Goal: Information Seeking & Learning: Learn about a topic

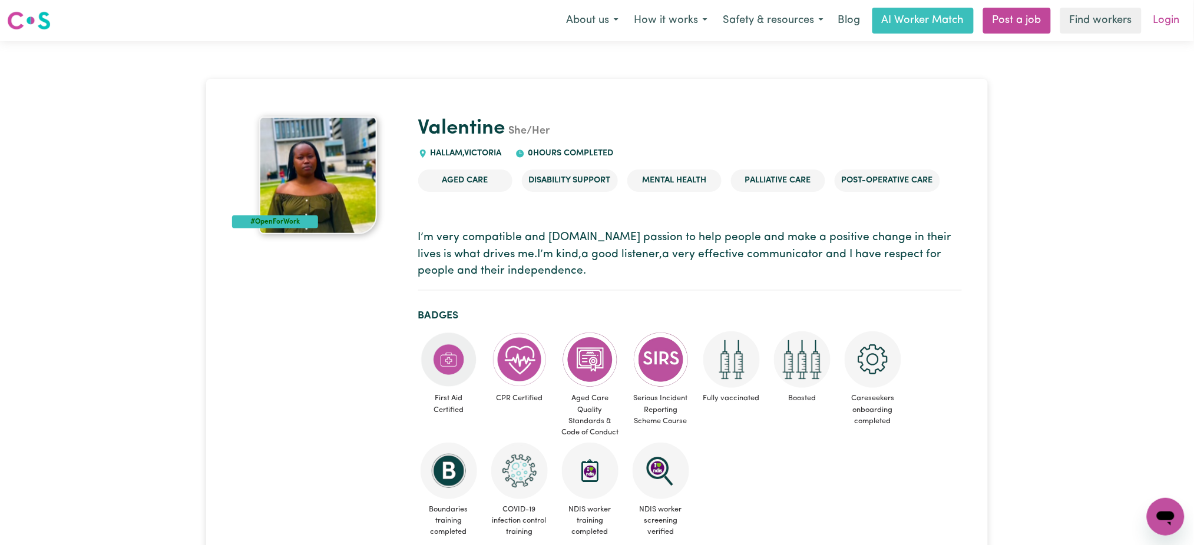
click at [1178, 19] on link "Login" at bounding box center [1166, 21] width 41 height 26
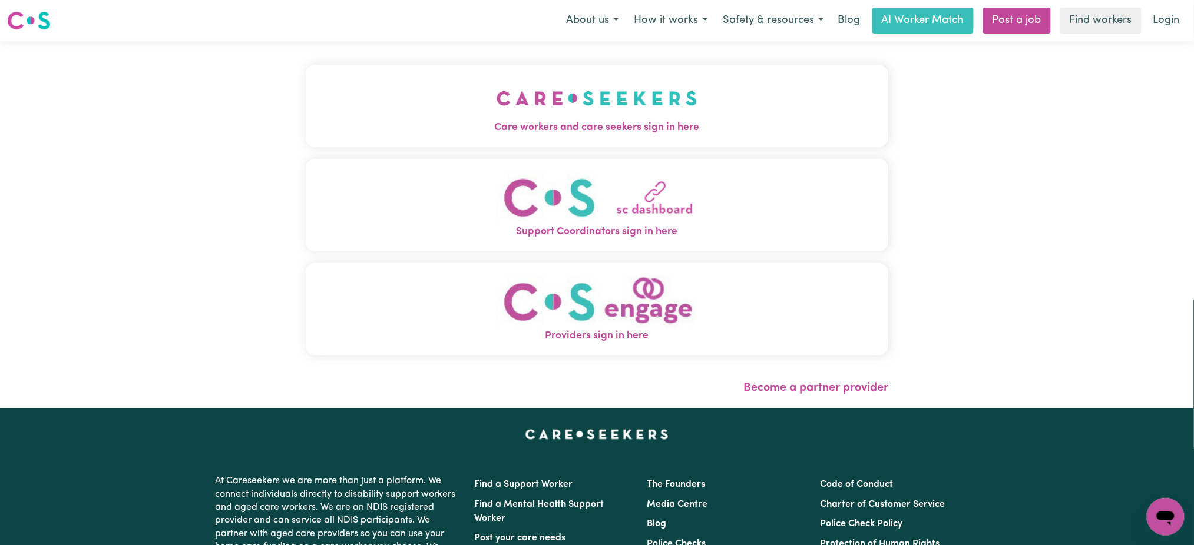
click at [487, 107] on button "Care workers and care seekers sign in here" at bounding box center [597, 106] width 583 height 82
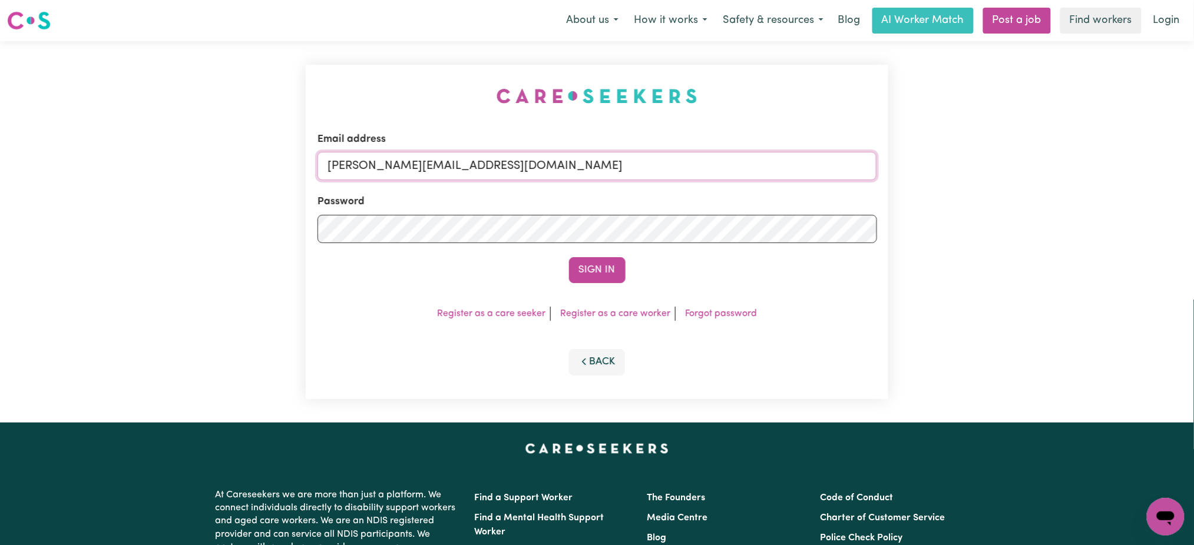
click at [387, 160] on input "[PERSON_NAME][EMAIL_ADDRESS][DOMAIN_NAME]" at bounding box center [596, 166] width 559 height 28
drag, startPoint x: 390, startPoint y: 167, endPoint x: 941, endPoint y: 156, distance: 551.2
click at [941, 156] on div "Email address superuser~mikayla@careseekers.com.au Password Sign In Register as…" at bounding box center [597, 232] width 1194 height 382
type input "superuser~scullymegan@yahoo.com.au"
click at [569, 257] on button "Sign In" at bounding box center [597, 270] width 57 height 26
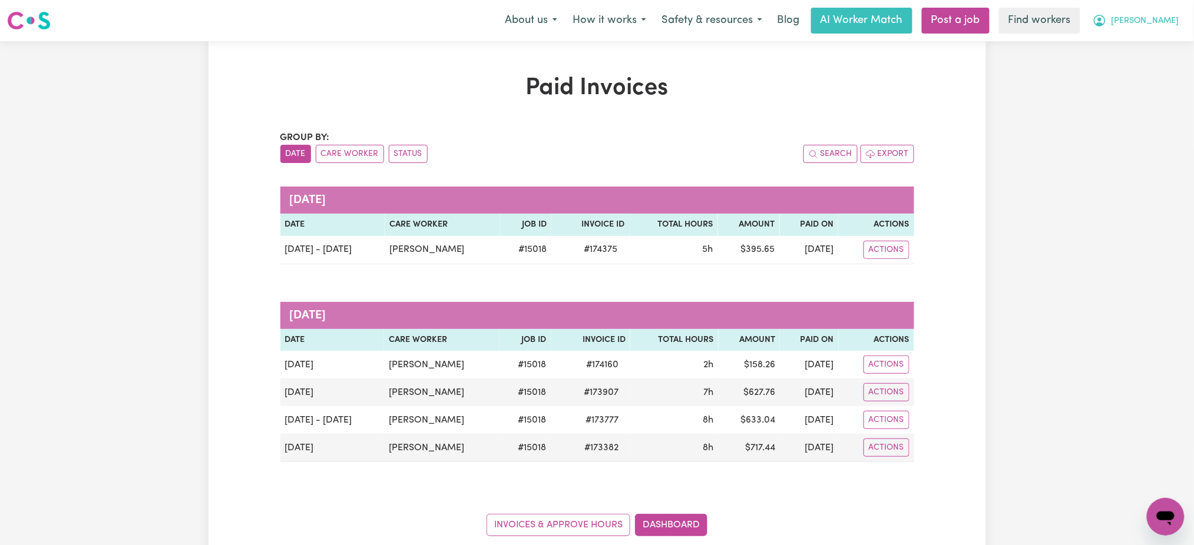
click at [1170, 18] on span "[PERSON_NAME]" at bounding box center [1145, 21] width 68 height 13
click at [1116, 74] on link "Logout" at bounding box center [1139, 68] width 93 height 22
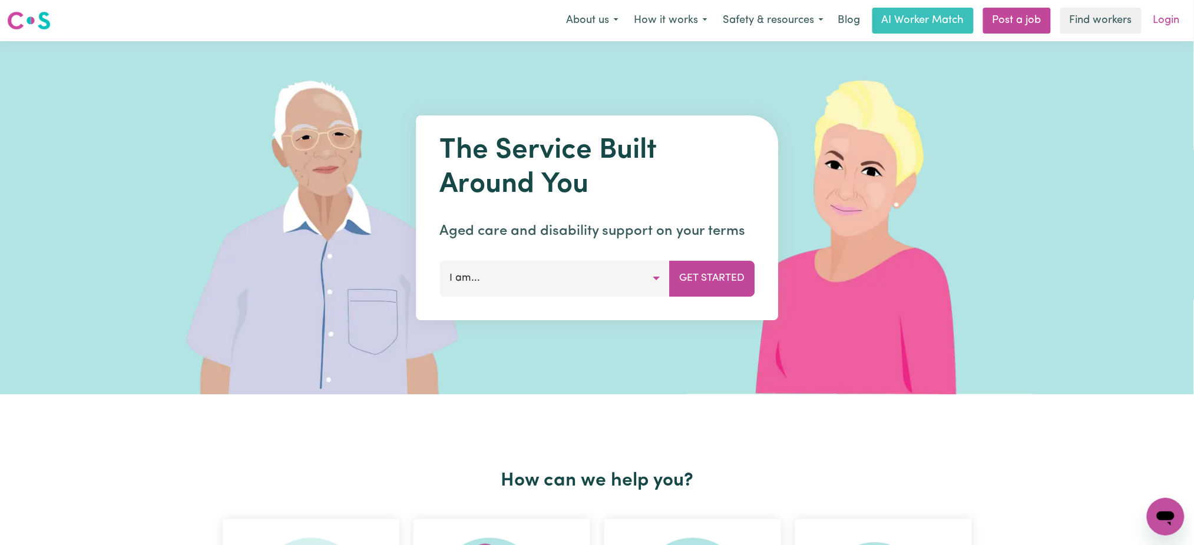
click at [1179, 22] on link "Login" at bounding box center [1166, 21] width 41 height 26
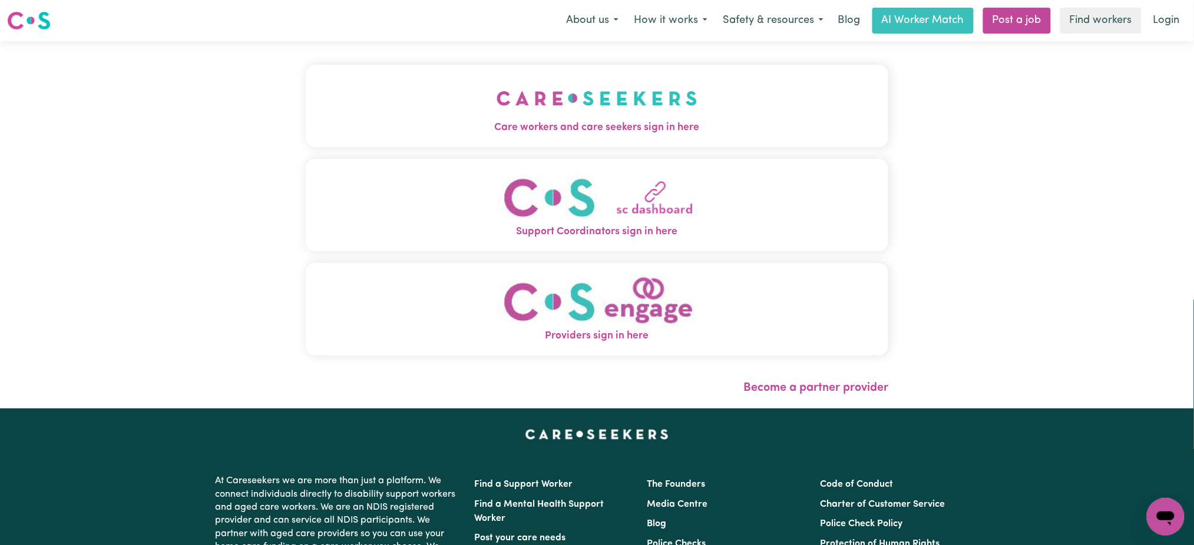
click at [478, 116] on button "Care workers and care seekers sign in here" at bounding box center [597, 106] width 583 height 82
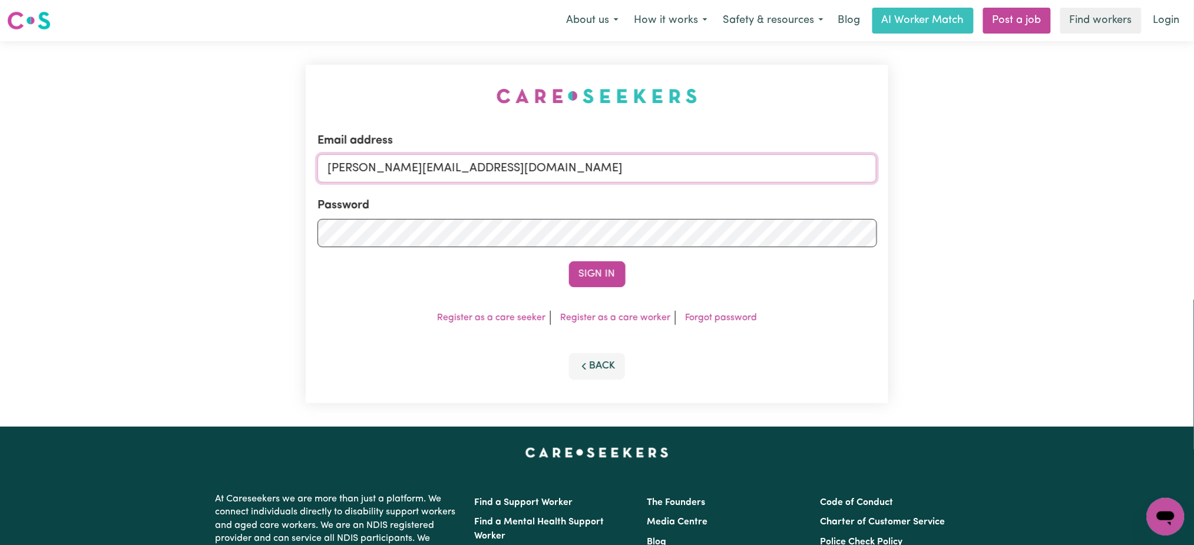
click at [455, 163] on input "[PERSON_NAME][EMAIL_ADDRESS][DOMAIN_NAME]" at bounding box center [596, 168] width 559 height 28
drag, startPoint x: 403, startPoint y: 164, endPoint x: 622, endPoint y: 177, distance: 220.0
click at [622, 177] on input "[EMAIL_ADDRESS][PERSON_NAME][DOMAIN_NAME]" at bounding box center [596, 168] width 559 height 28
type input "superuser~"
